Goal: Transaction & Acquisition: Purchase product/service

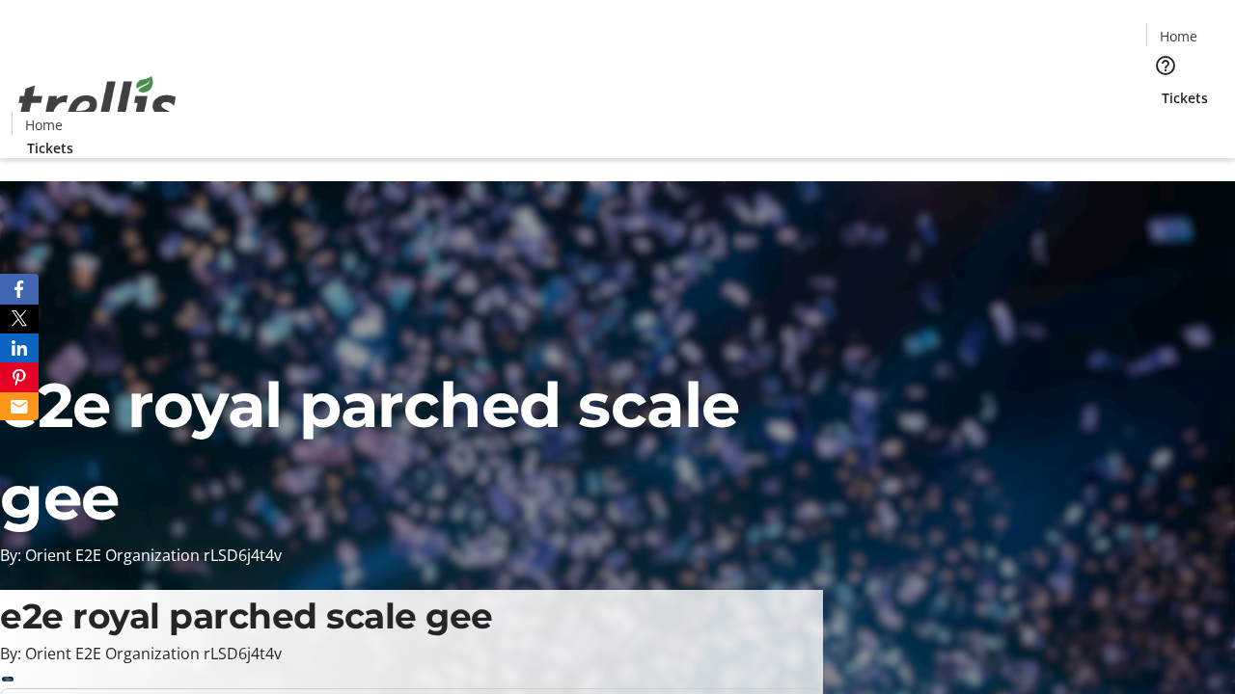
click at [1161, 88] on span "Tickets" at bounding box center [1184, 98] width 46 height 20
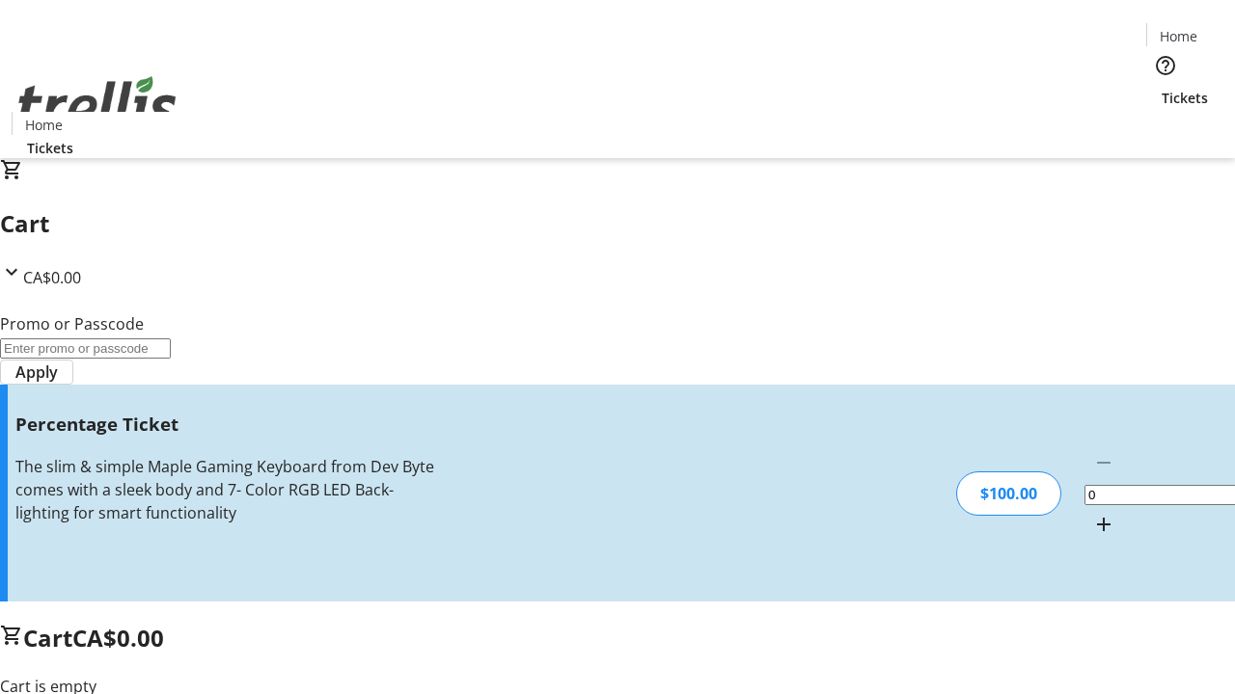
click at [1092, 513] on mat-icon "Increment by one" at bounding box center [1103, 524] width 23 height 23
type input "1"
type input "FOO"
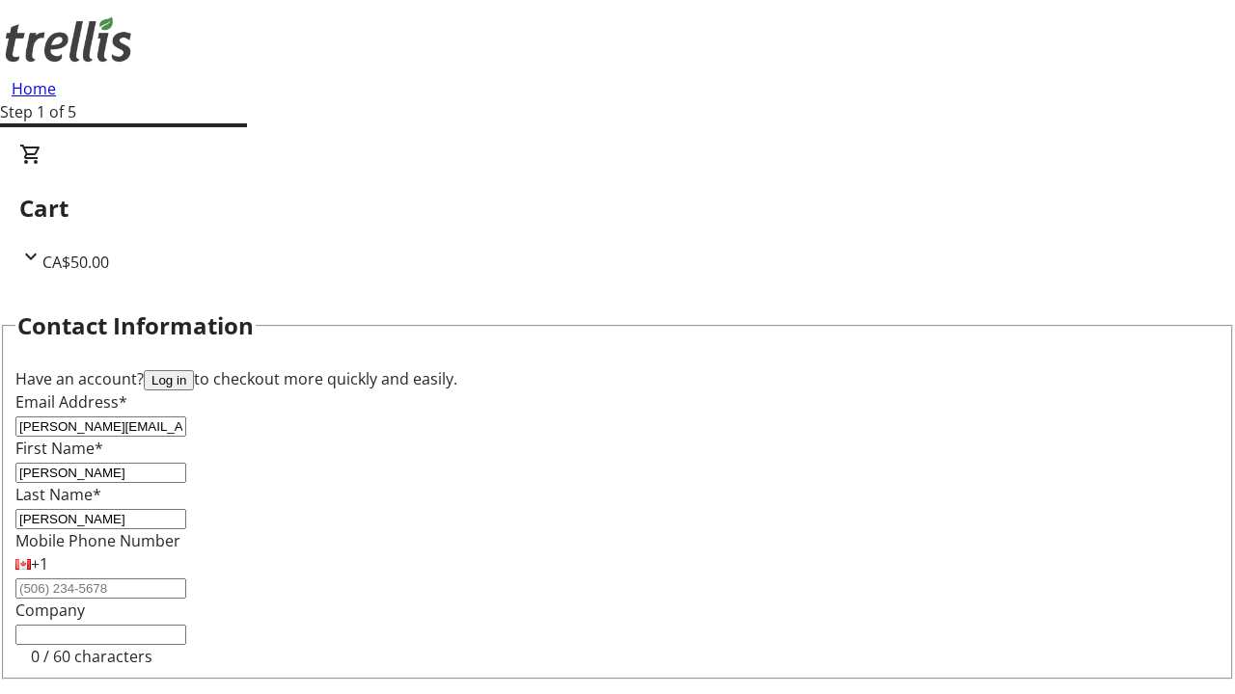
type input "[PERSON_NAME]"
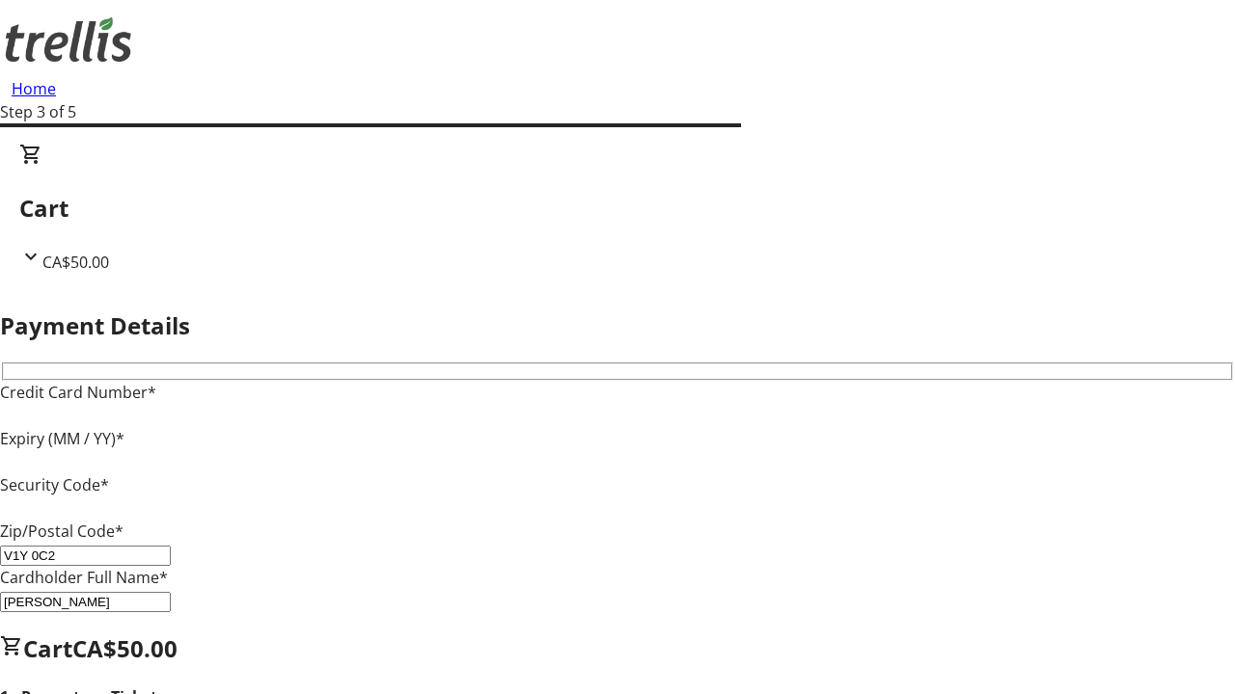
type input "V1Y 0C2"
